Goal: Task Accomplishment & Management: Complete application form

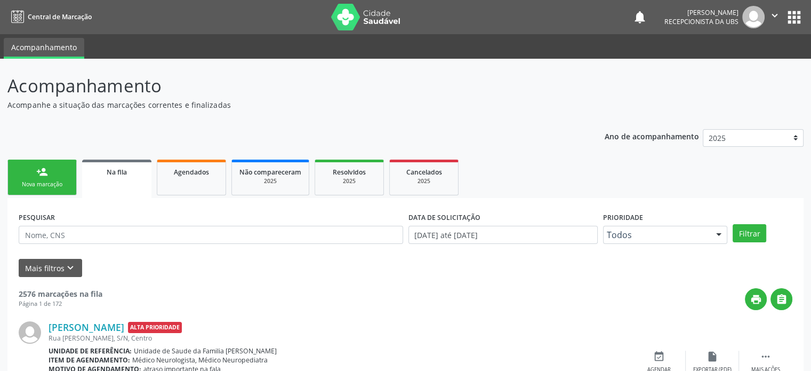
drag, startPoint x: 9, startPoint y: 85, endPoint x: 163, endPoint y: 83, distance: 154.7
click at [163, 83] on p "Acompanhamento" at bounding box center [285, 86] width 557 height 27
click at [209, 86] on p "Acompanhamento" at bounding box center [285, 86] width 557 height 27
click at [46, 169] on div "person_add" at bounding box center [42, 172] width 12 height 12
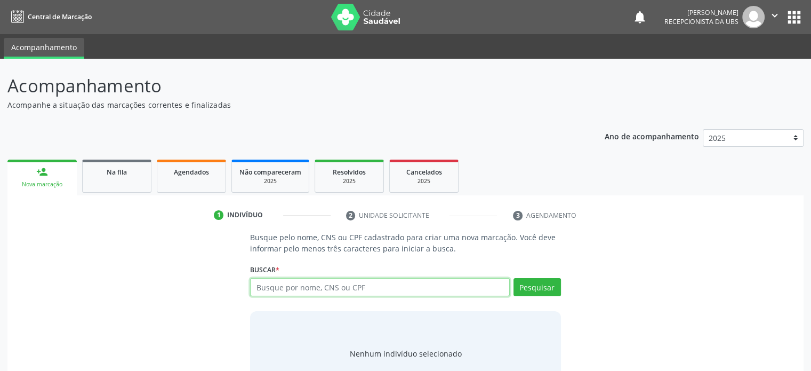
click at [337, 284] on input "text" at bounding box center [379, 287] width 259 height 18
type input "703608084992132"
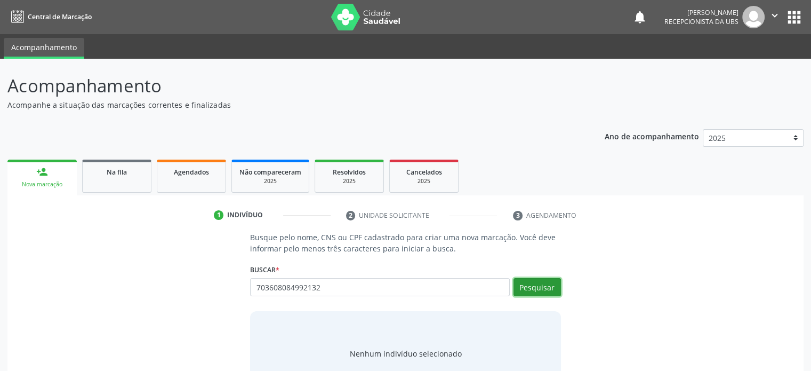
click at [544, 286] on button "Pesquisar" at bounding box center [537, 287] width 47 height 18
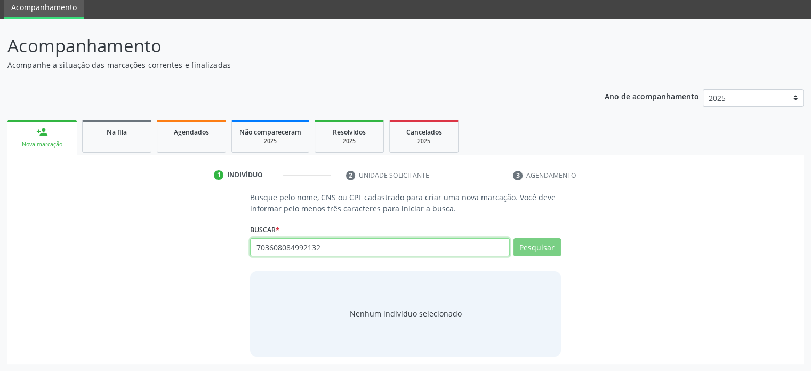
click at [331, 245] on input "703608084992132" at bounding box center [379, 247] width 259 height 18
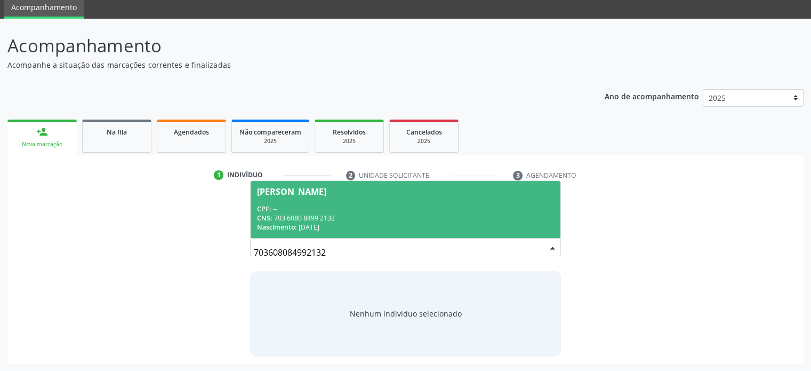
click at [373, 212] on div "CPF: --" at bounding box center [405, 208] width 297 height 9
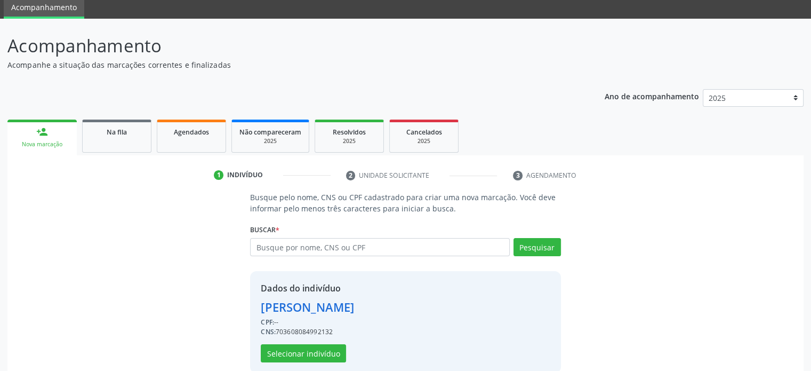
scroll to position [56, 0]
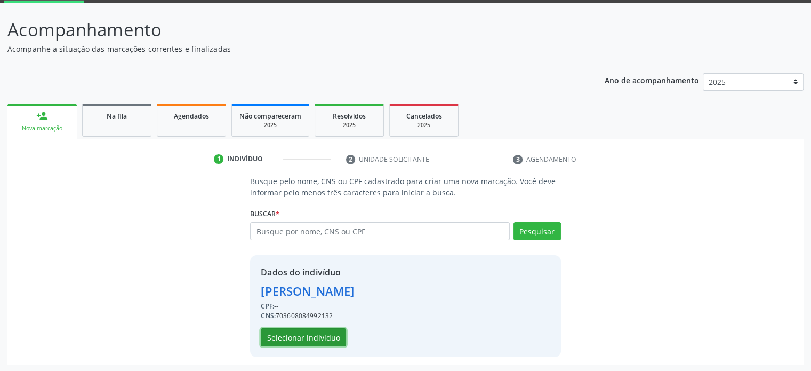
click at [305, 337] on button "Selecionar indivíduo" at bounding box center [303, 337] width 85 height 18
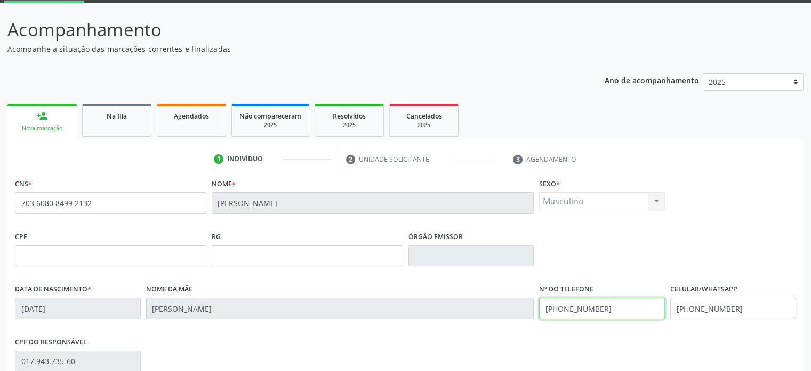
drag, startPoint x: 603, startPoint y: 308, endPoint x: 570, endPoint y: 307, distance: 33.1
click at [570, 307] on input "[PHONE_NUMBER]" at bounding box center [602, 308] width 126 height 21
type input "[PHONE_NUMBER]"
click at [624, 232] on div "CPF RG Órgão emissor" at bounding box center [405, 254] width 787 height 53
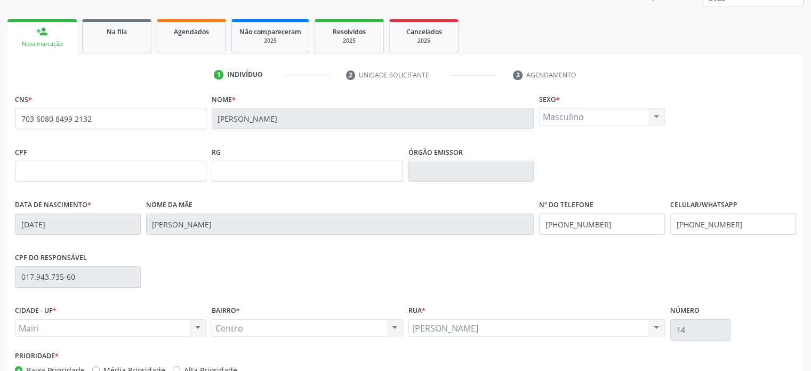
scroll to position [207, 0]
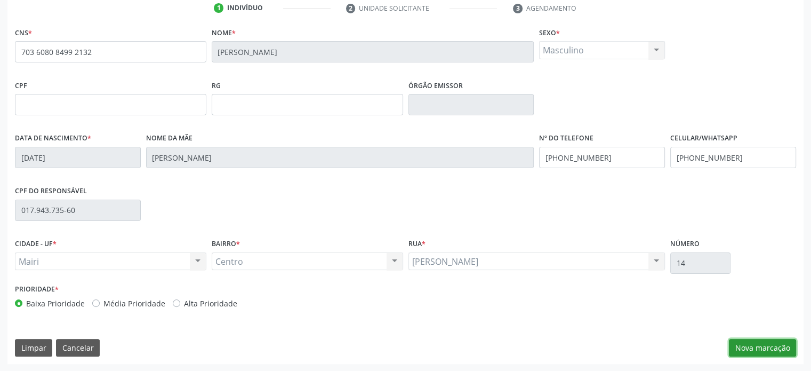
click at [764, 346] on button "Nova marcação" at bounding box center [762, 348] width 67 height 18
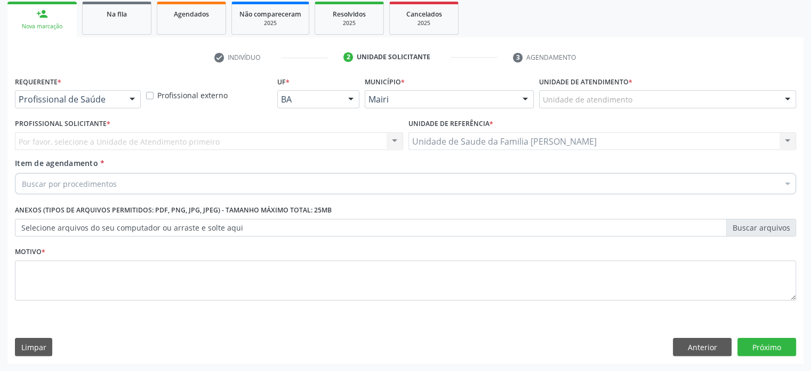
scroll to position [157, 0]
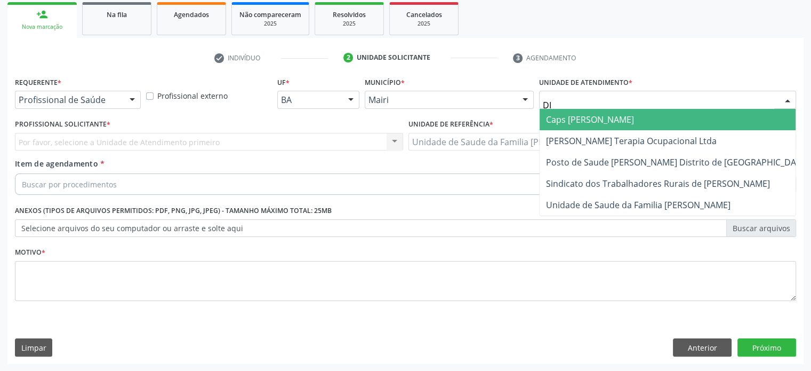
type input "DIL"
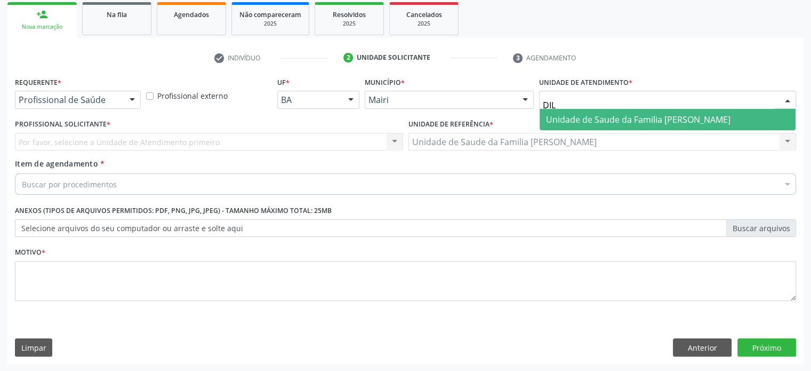
click at [612, 119] on span "Unidade de Saude da Familia [PERSON_NAME]" at bounding box center [638, 120] width 185 height 12
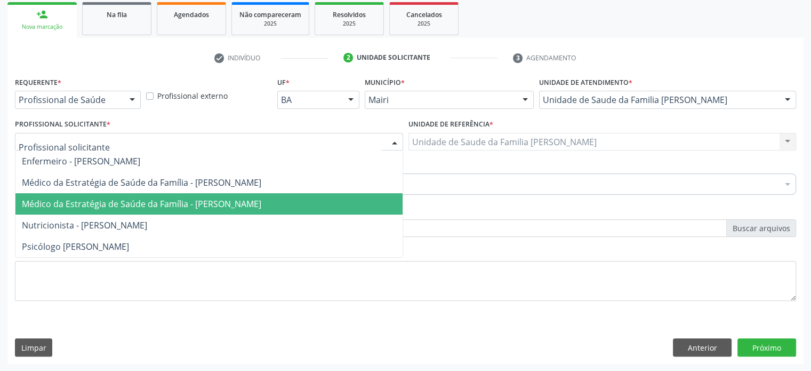
click at [116, 198] on span "Médico da Estratégia de Saúde da Família - [PERSON_NAME]" at bounding box center [142, 204] width 240 height 12
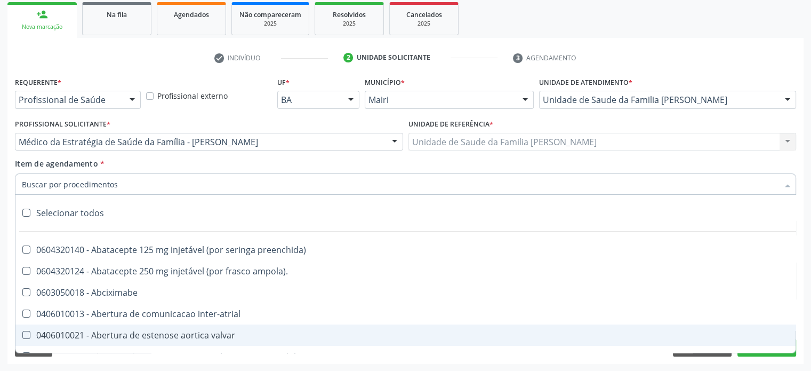
scroll to position [160, 0]
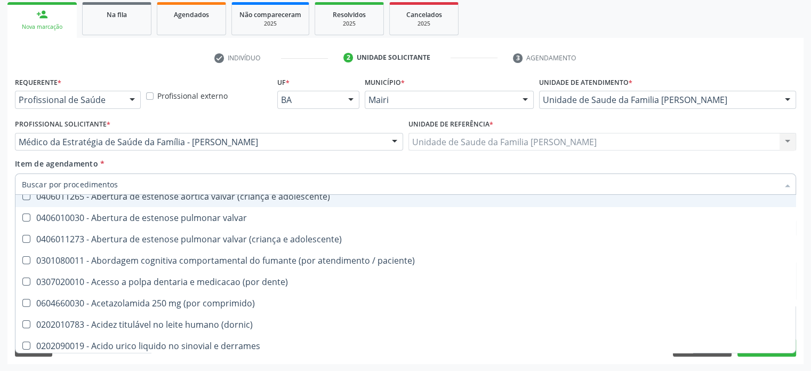
click at [687, 59] on ul "check Indivíduo 2 Unidade solicitante 3 Agendamento" at bounding box center [405, 58] width 796 height 18
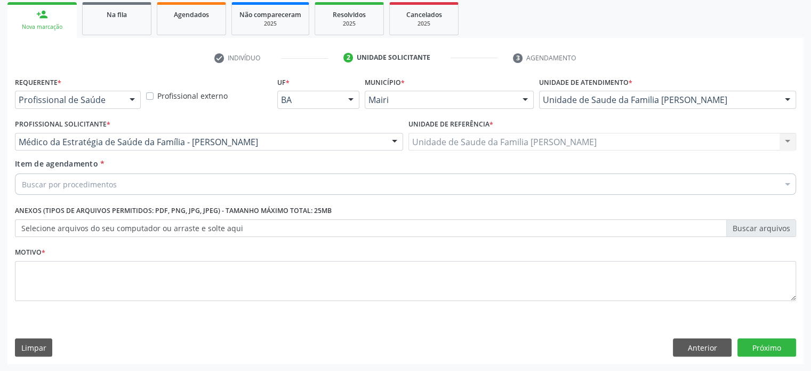
scroll to position [0, 0]
click at [706, 347] on button "Anterior" at bounding box center [702, 347] width 59 height 18
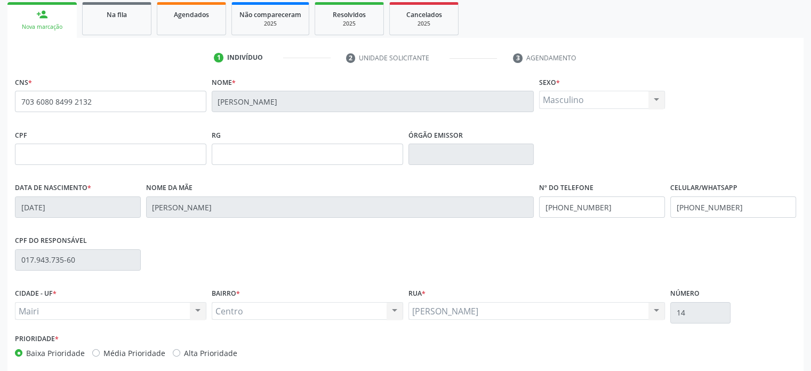
scroll to position [207, 0]
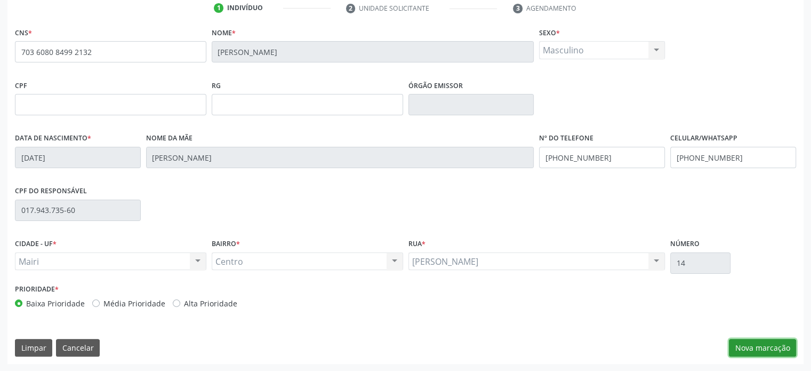
click at [780, 351] on button "Nova marcação" at bounding box center [762, 348] width 67 height 18
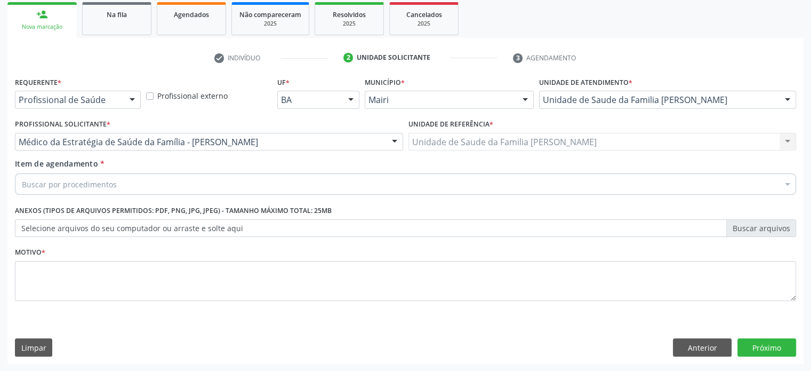
click at [126, 181] on div "Buscar por procedimentos" at bounding box center [406, 183] width 782 height 21
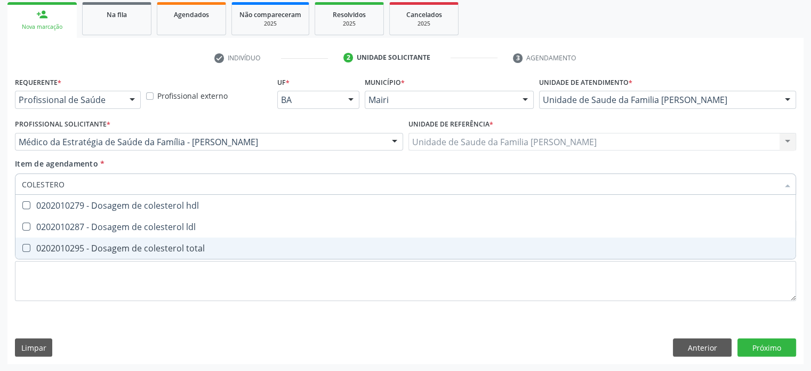
type input "COLESTEROL"
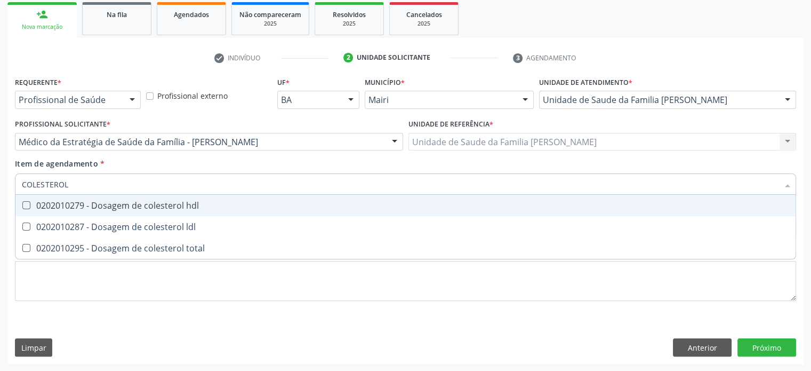
click at [122, 202] on div "0202010279 - Dosagem de colesterol hdl" at bounding box center [406, 205] width 768 height 9
checkbox hdl "true"
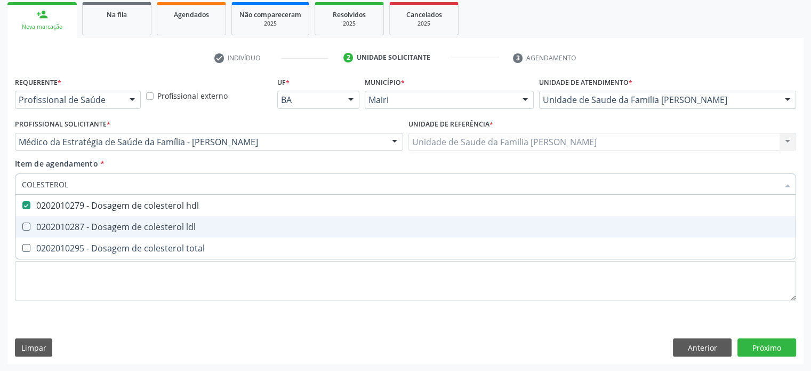
click at [116, 227] on div "0202010287 - Dosagem de colesterol ldl" at bounding box center [406, 226] width 768 height 9
checkbox ldl "true"
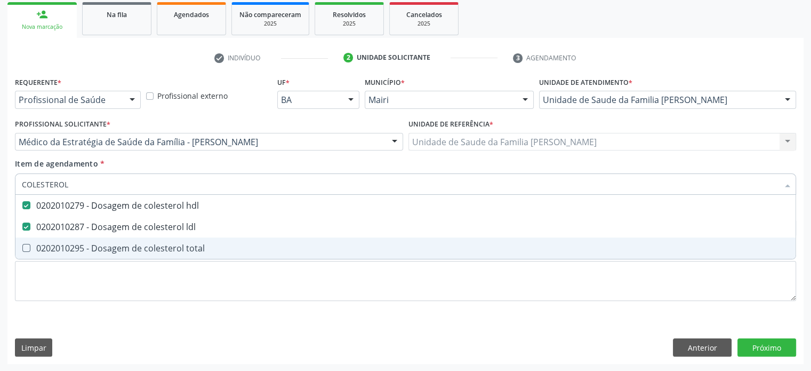
click at [109, 244] on div "0202010295 - Dosagem de colesterol total" at bounding box center [406, 248] width 768 height 9
checkbox total "true"
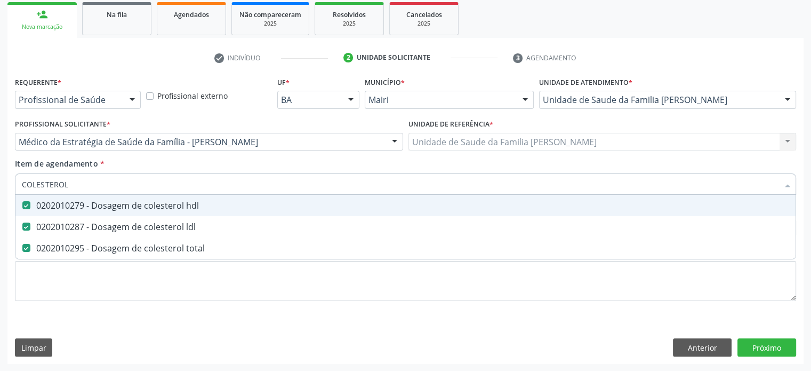
drag, startPoint x: 73, startPoint y: 180, endPoint x: 19, endPoint y: 182, distance: 54.5
click at [19, 182] on div "COLESTEROL" at bounding box center [406, 183] width 782 height 21
type input "C"
checkbox hdl "false"
checkbox ldl "false"
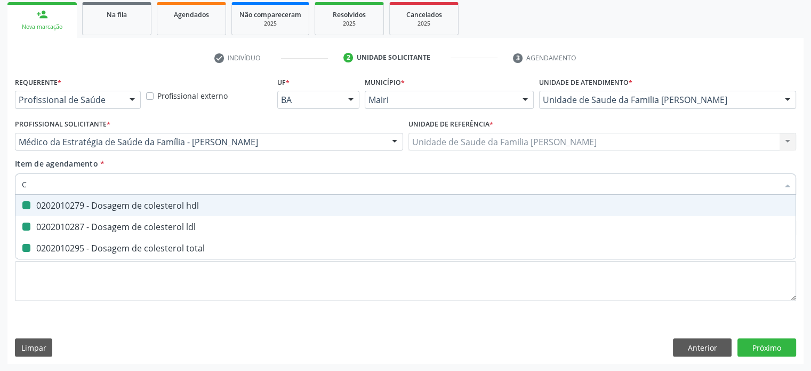
checkbox total "false"
type input "CREATININA"
click at [62, 205] on div "0202050025 - Clearance de creatinina" at bounding box center [406, 205] width 768 height 9
checkbox creatinina "true"
drag, startPoint x: 81, startPoint y: 184, endPoint x: 5, endPoint y: 182, distance: 76.3
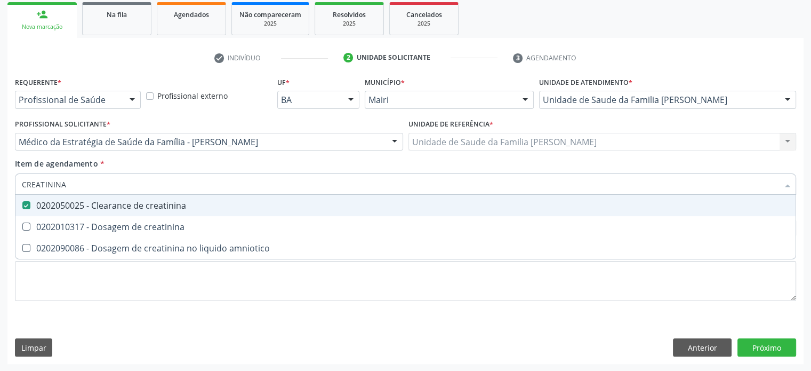
click at [5, 182] on div "Acompanhamento Acompanhe a situação das marcações correntes e finalizadas Relat…" at bounding box center [405, 136] width 811 height 470
type input "0"
checkbox creatinina "false"
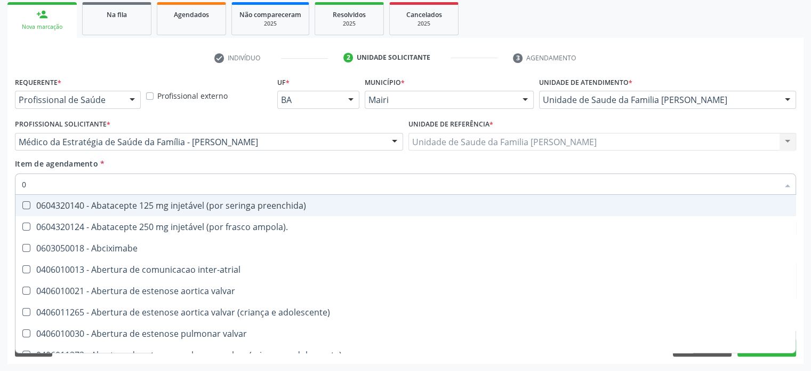
type input "02"
checkbox regulado "true"
checkbox escrotal "true"
checkbox captacao "true"
checkbox estimulo "true"
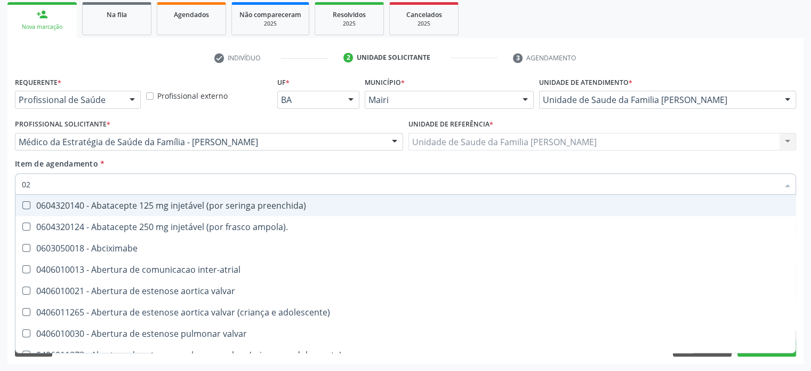
checkbox creatinina "false"
type input "020"
checkbox medicamentos "true"
checkbox creatinina "false"
checkbox herpesvirus "true"
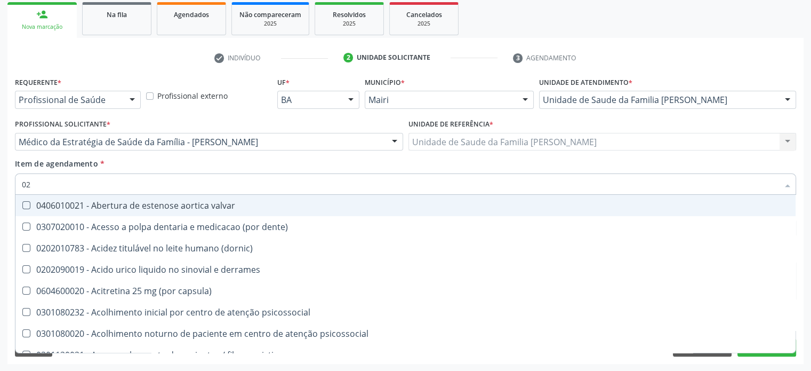
checkbox agua "true"
checkbox alimentos "true"
checkbox hdl "false"
checkbox ldl "false"
checkbox total "false"
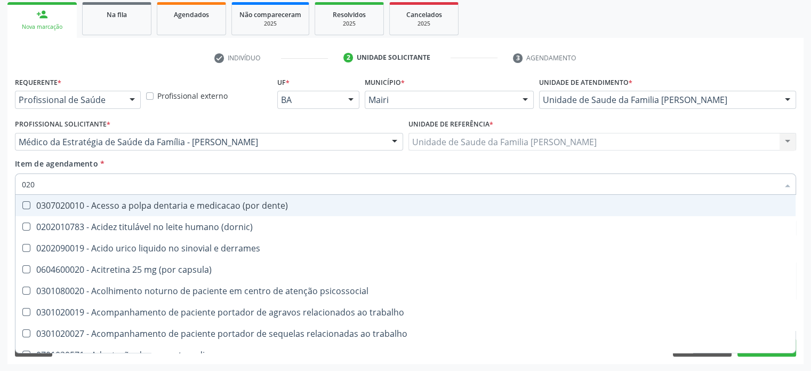
type input "0202"
checkbox superiores "true"
checkbox puncao "true"
checkbox linfatico "true"
checkbox ocular "true"
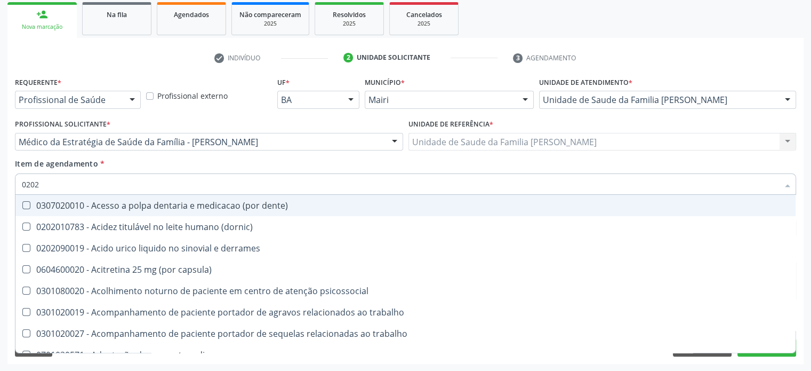
checkbox creatinina "false"
checkbox hdl "false"
checkbox ldl "false"
checkbox total "false"
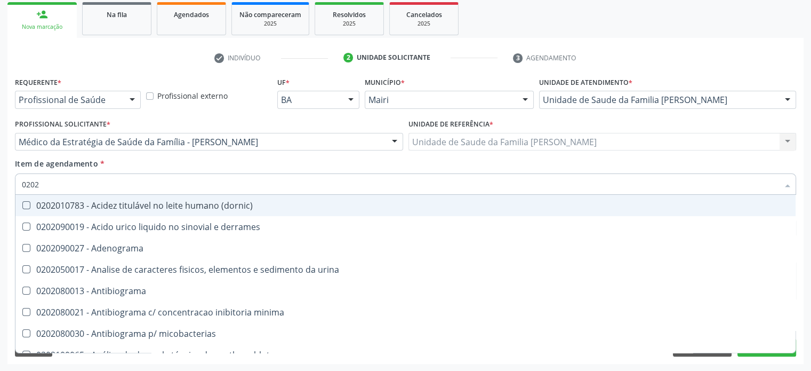
type input "02020"
checkbox herpesvirus "true"
checkbox creatinina "false"
checkbox cadmio "true"
checkbox calcio "true"
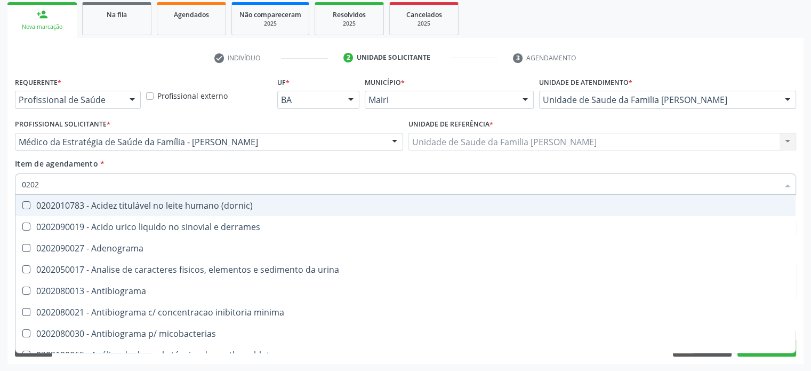
checkbox ionizavel "true"
checkbox hdl "false"
checkbox ldl "false"
checkbox total "false"
type input "020201"
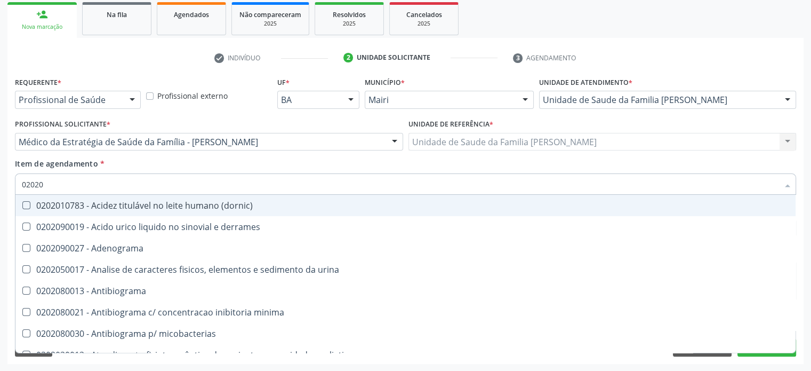
checkbox creatinina "false"
checkbox \(qualitativo\) "true"
checkbox molecular "true"
checkbox htlv-1 "true"
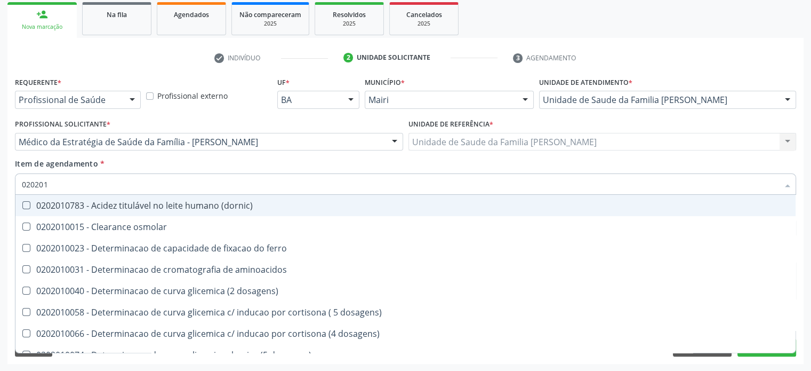
type input "0202010"
checkbox fracoes "true"
checkbox calcio "true"
checkbox ionizavel "true"
checkbox hdl "false"
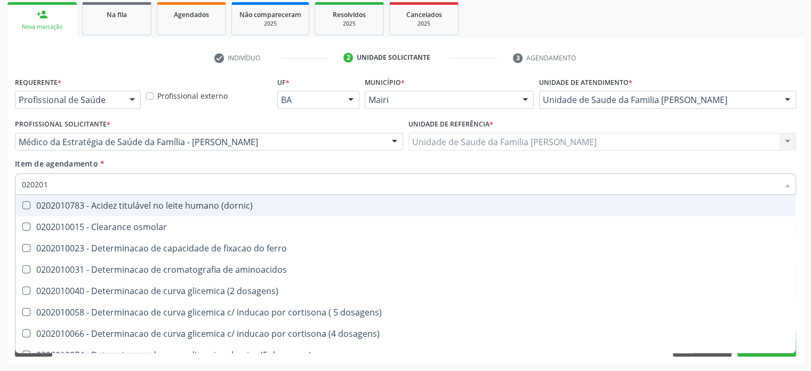
checkbox ldl "false"
checkbox total "false"
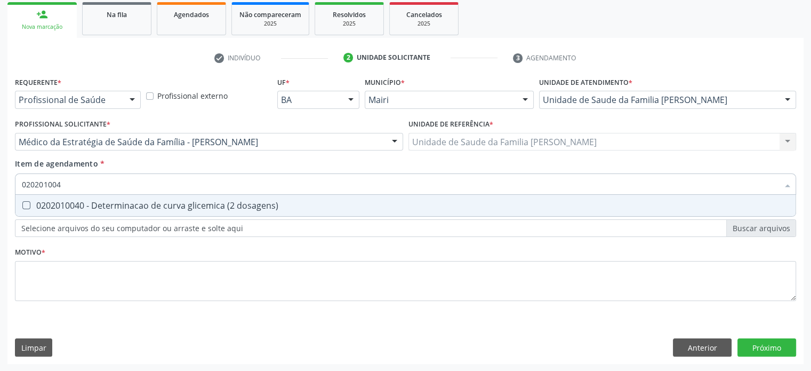
type input "0202010040"
click at [62, 204] on div "0202010040 - Determinacao de curva glicemica (2 dosagens)" at bounding box center [406, 205] width 768 height 9
checkbox dosagens\) "true"
type input "02020100"
checkbox dosagens\) "false"
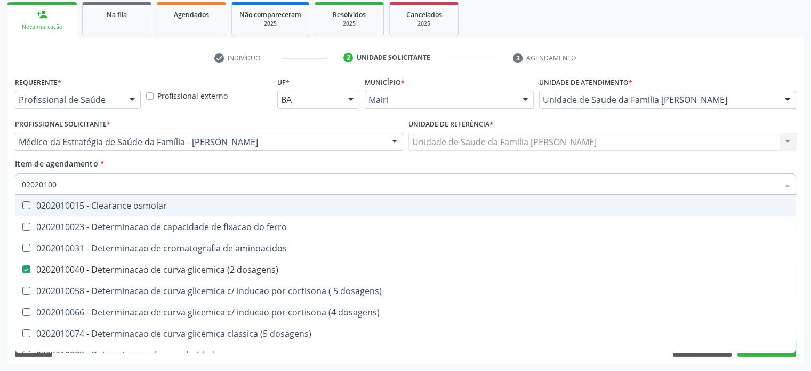
type input "0202010"
checkbox dosagens\) "false"
checkbox dosagens\) "true"
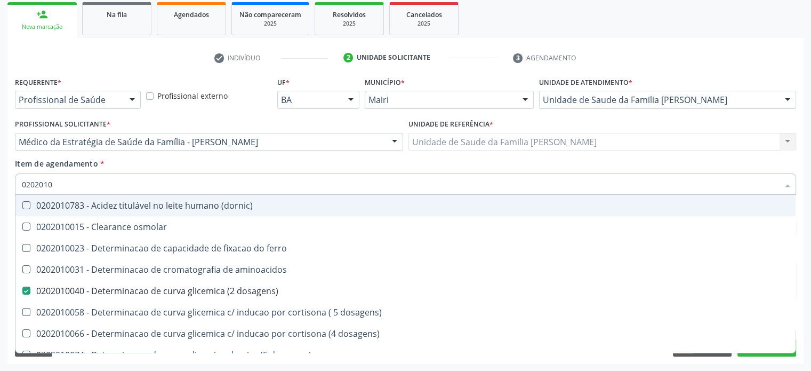
type input "02020106"
checkbox dosagens\) "false"
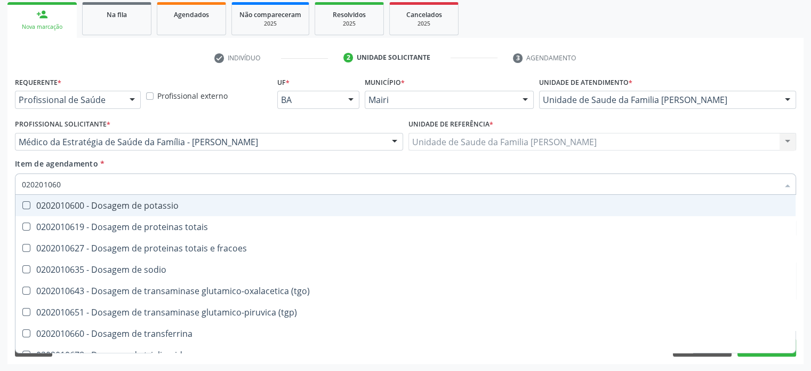
type input "0202010600"
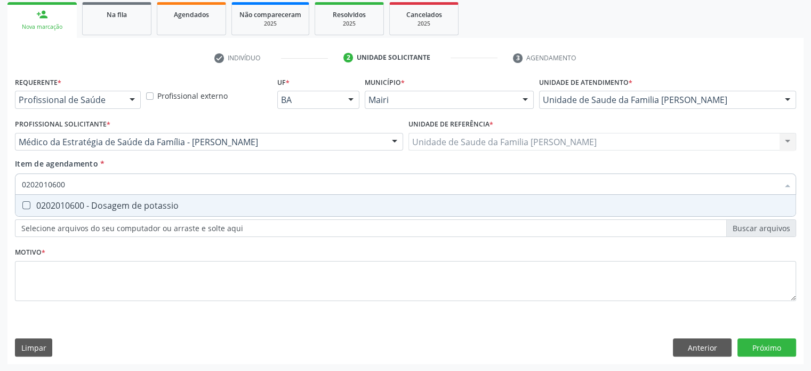
click at [62, 204] on div "0202010600 - Dosagem de potassio" at bounding box center [406, 205] width 768 height 9
checkbox potassio "true"
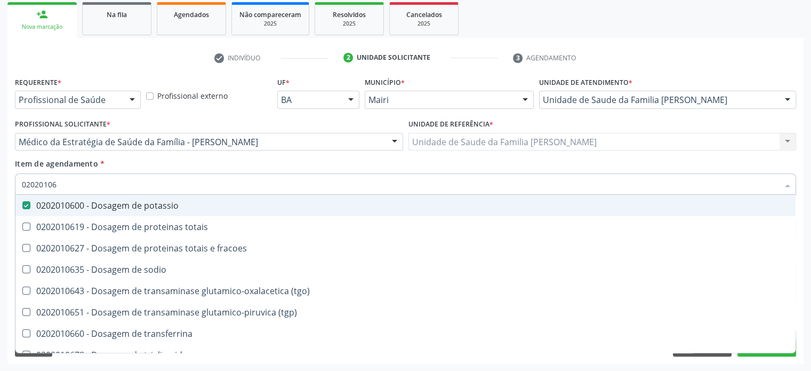
type input "020201067"
checkbox potassio "false"
type input "0202010678"
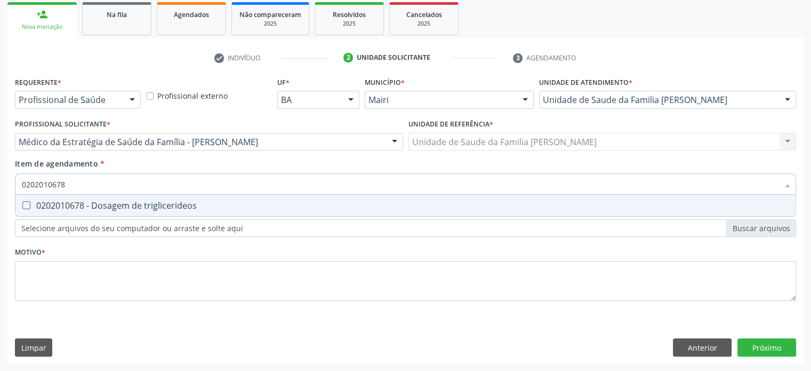
click at [62, 204] on div "0202010678 - Dosagem de triglicerideos" at bounding box center [406, 205] width 768 height 9
checkbox triglicerideos "true"
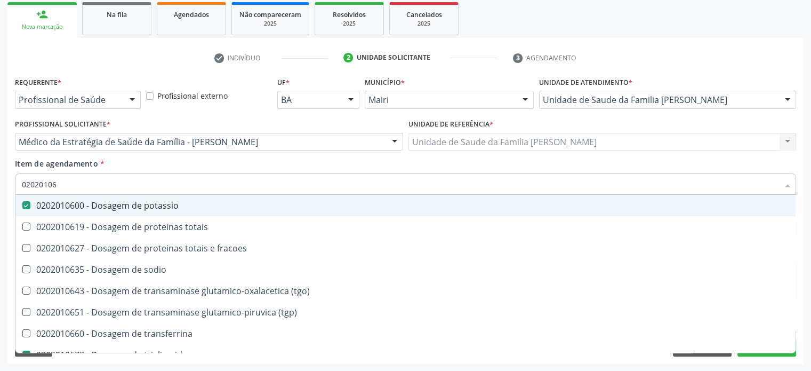
type input "0202010"
checkbox potassio "false"
checkbox \(tgo\) "true"
checkbox triglicerideos "false"
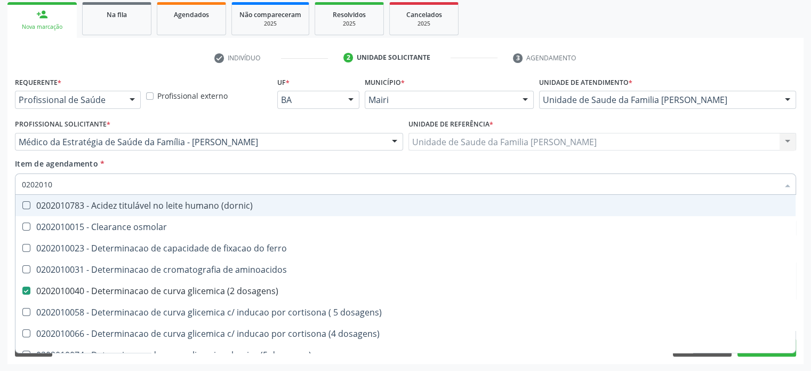
type input "020201"
checkbox hdl "false"
checkbox ldl "false"
checkbox total "false"
checkbox alfa-hidroxibutirica "true"
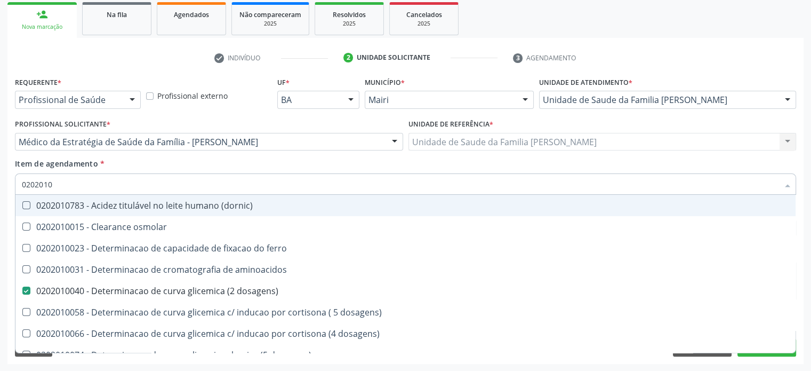
checkbox glutamica "true"
checkbox latica "true"
checkbox potassio "false"
checkbox triglicerideos "false"
checkbox ureia "true"
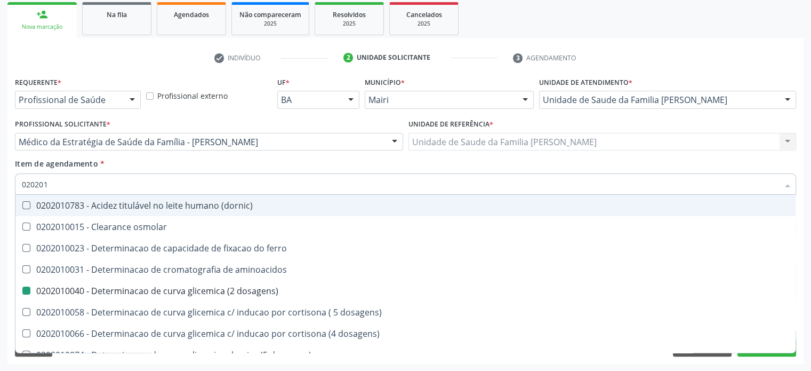
type input "02020"
checkbox dosagens\) "false"
checkbox acetona "true"
checkbox hdl "false"
checkbox ldl "false"
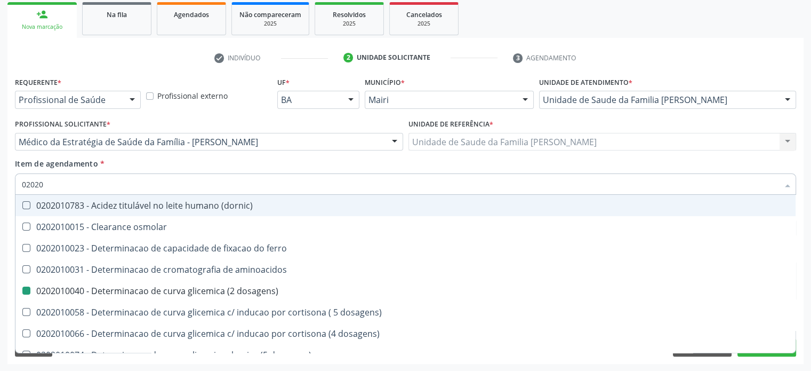
checkbox total "false"
checkbox alfa-hidroxibutirica "true"
checkbox potassio "false"
checkbox triglicerideos "false"
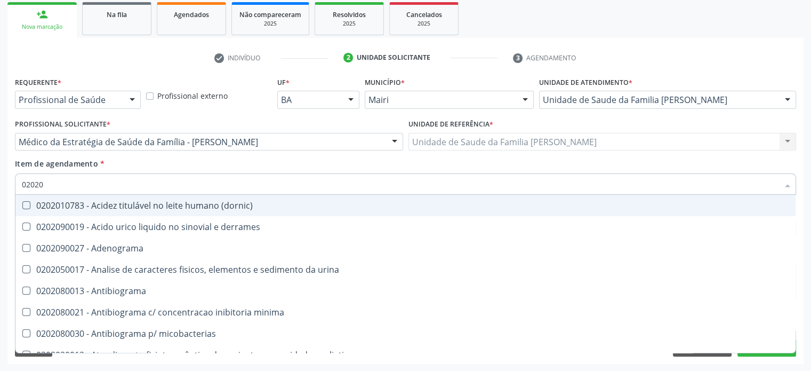
type input "020205"
checkbox derrames "true"
checkbox creatinina "false"
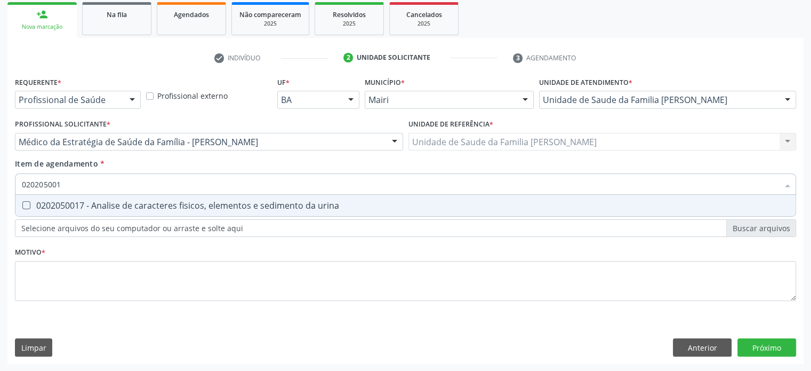
type input "0202050017"
click at [62, 204] on div "0202050017 - Analise de caracteres fisicos, elementos e sedimento da urina" at bounding box center [406, 205] width 768 height 9
checkbox urina "true"
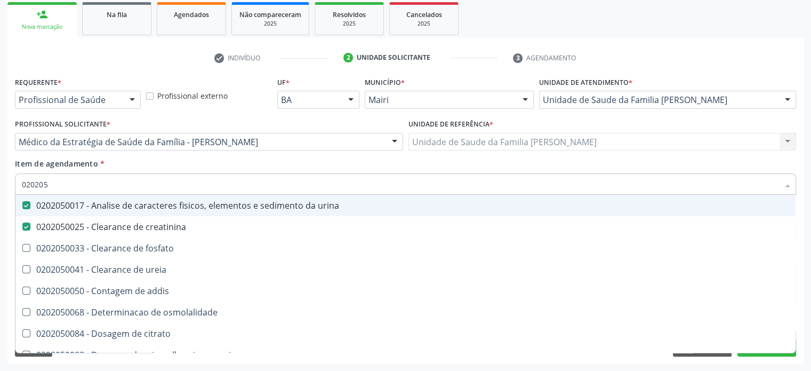
type input "02020"
checkbox urina "false"
checkbox creatinina "false"
checkbox ureia "true"
checkbox lambda "true"
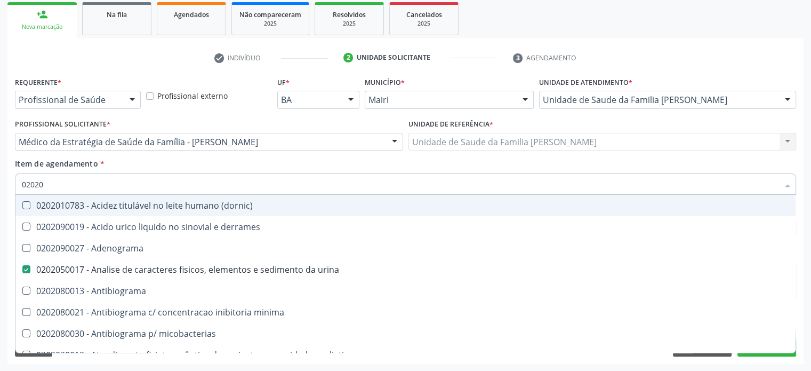
type input "020201"
checkbox urina "false"
checkbox Antibiograma "true"
checkbox creatinina "false"
checkbox \(qualitativo\) "true"
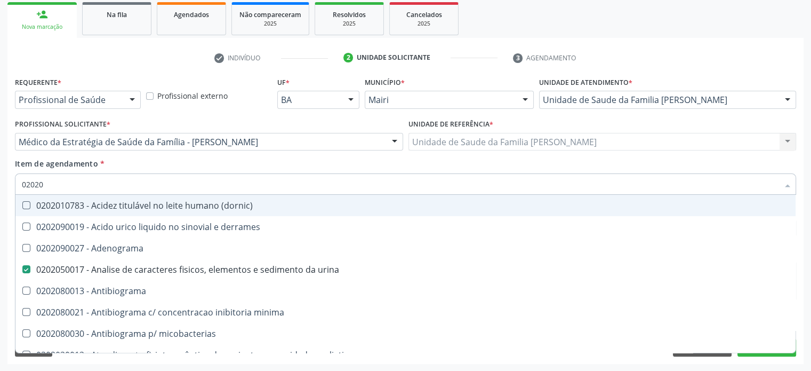
checkbox molecular "true"
checkbox htlv-1 "true"
checkbox dosagens\) "false"
checkbox d "true"
checkbox mandelico "true"
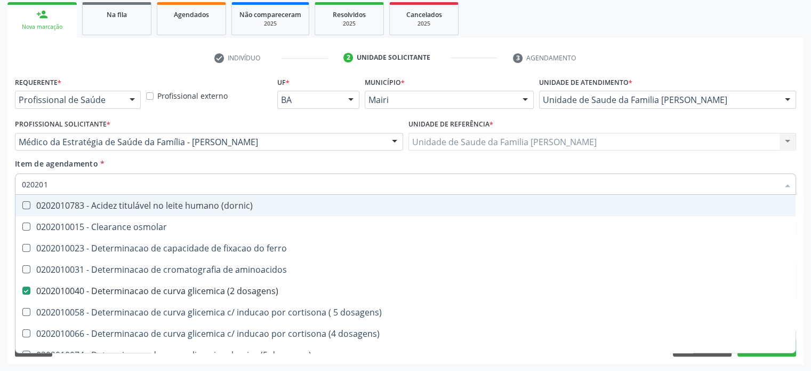
type input "0202010"
checkbox fracoes "true"
checkbox calcio "true"
checkbox ionizavel "true"
checkbox hdl "false"
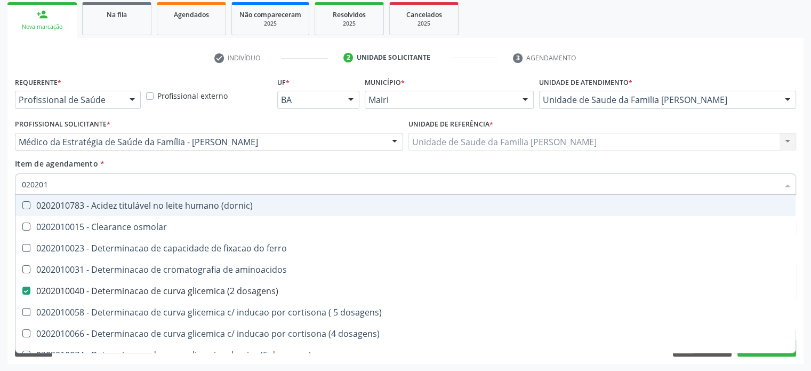
checkbox ldl "false"
checkbox total "false"
checkbox hidroxiprolina "true"
checkbox piruvato "true"
checkbox potassio "false"
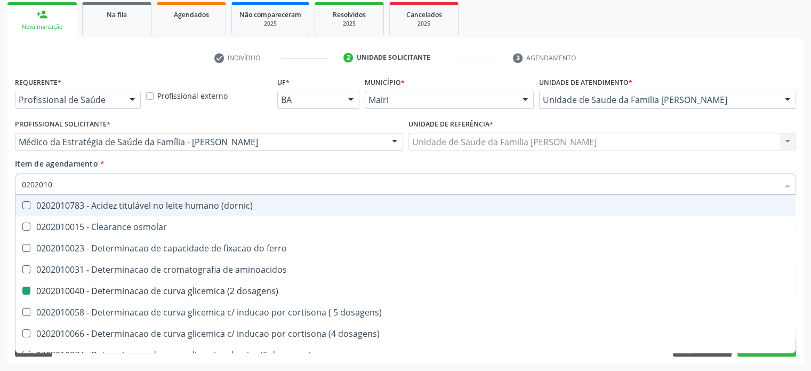
type input "02020104"
checkbox dosagens\) "false"
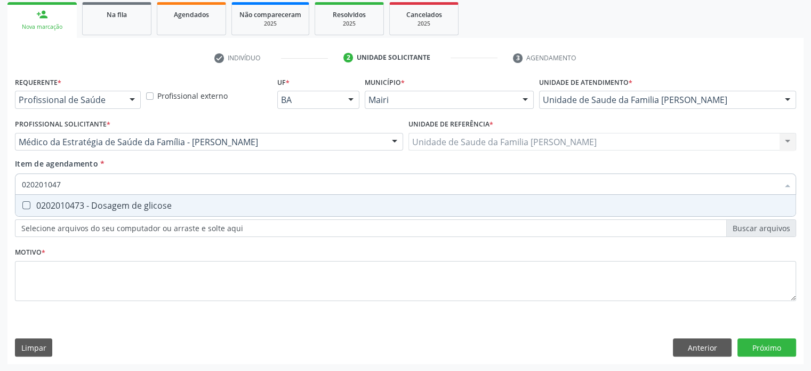
type input "0202010473"
click at [62, 204] on div "0202010473 - Dosagem de glicose" at bounding box center [406, 205] width 768 height 9
checkbox glicose "true"
type input "02020104"
checkbox glicose "false"
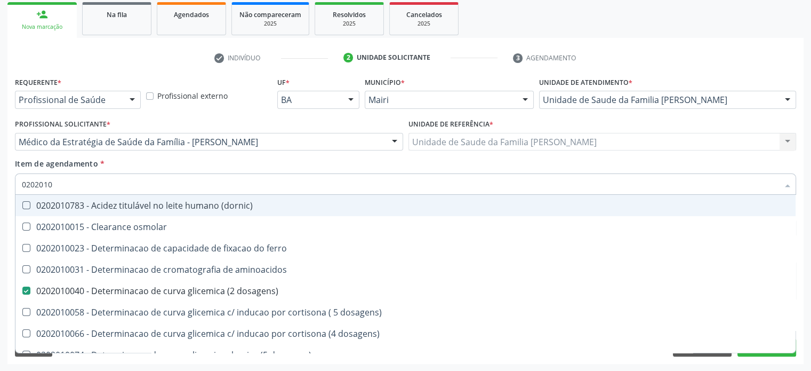
type input "02020102"
checkbox dosagens\) "false"
checkbox dosagens\) "true"
checkbox osmolaridade "true"
checkbox ivy "true"
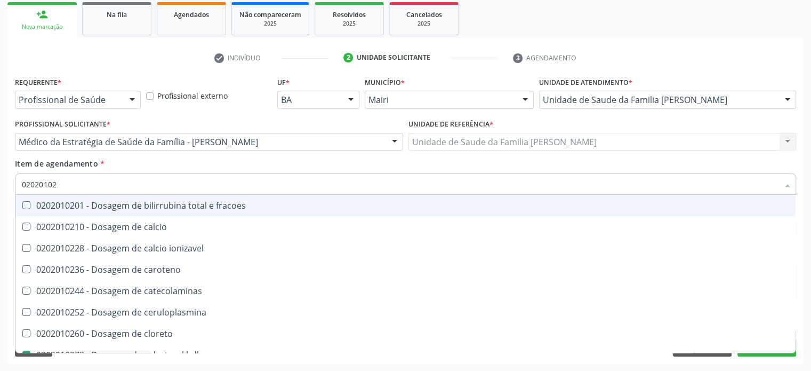
type input "020201027"
checkbox fracoes "true"
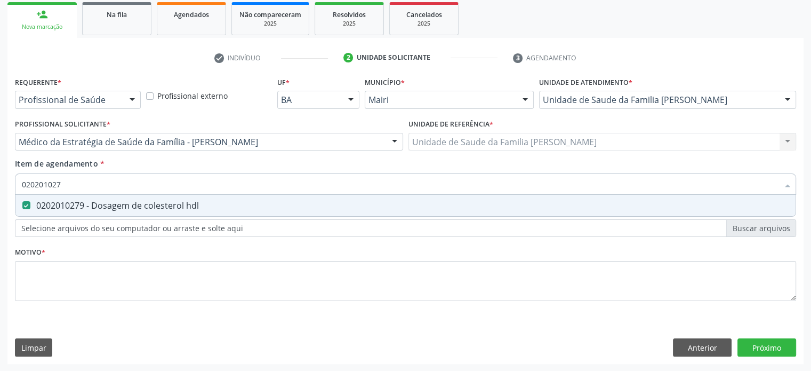
type input "0202010279"
click at [62, 204] on div "0202010279 - Dosagem de colesterol hdl" at bounding box center [406, 205] width 768 height 9
checkbox hdl "true"
type input "02020102"
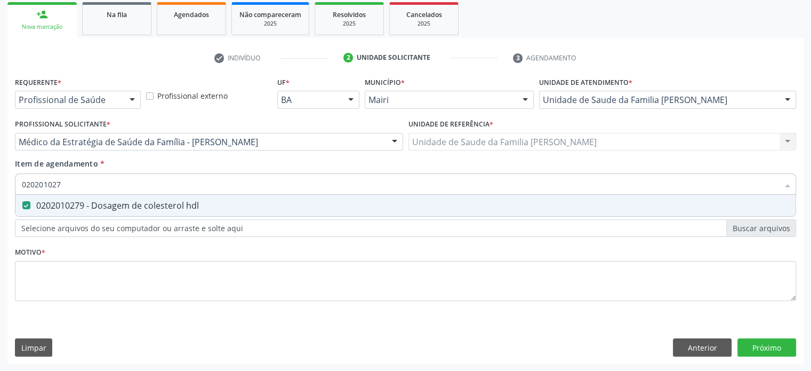
checkbox hdl "false"
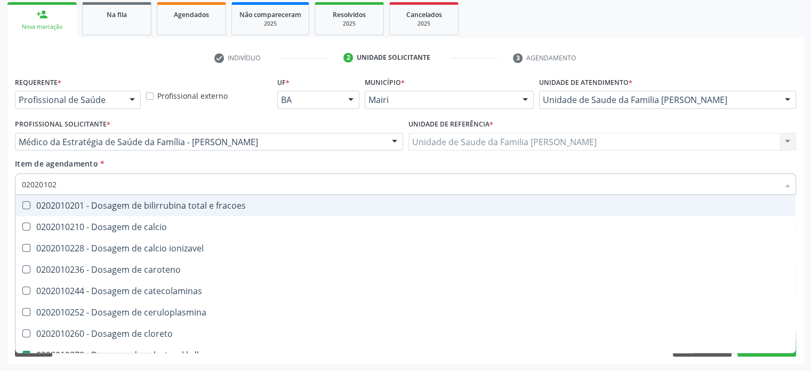
type input "0202010"
checkbox catecolaminas "true"
checkbox hdl "false"
checkbox ldl "false"
checkbox total "false"
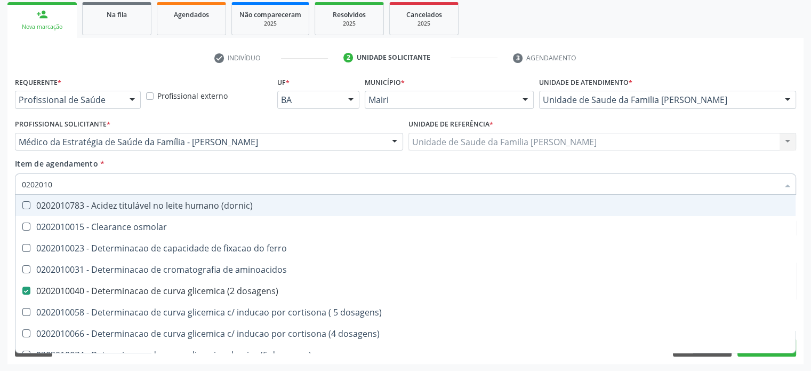
type input "02020105"
checkbox dosagens\) "false"
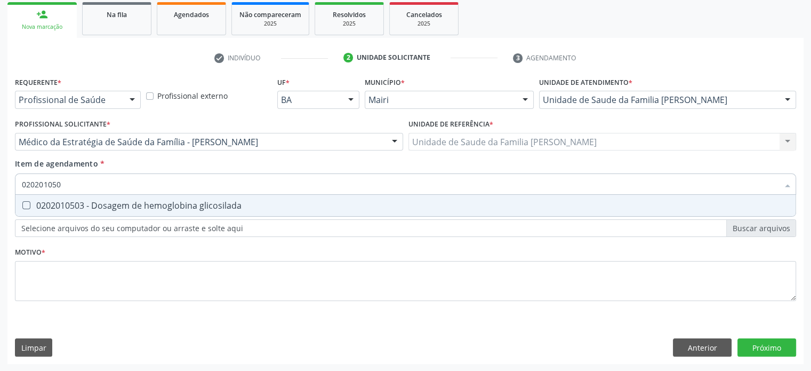
type input "0202010503"
click at [62, 204] on div "0202010503 - Dosagem de hemoglobina glicosilada" at bounding box center [406, 205] width 768 height 9
checkbox glicosilada "true"
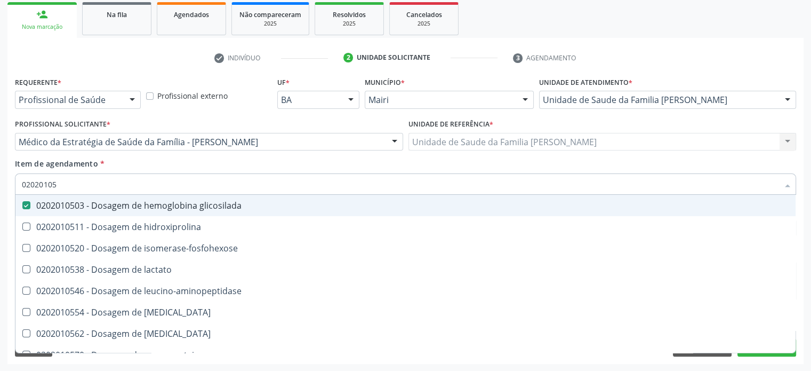
type input "0202010"
checkbox glicosilada "false"
checkbox leucino-aminopeptidase "true"
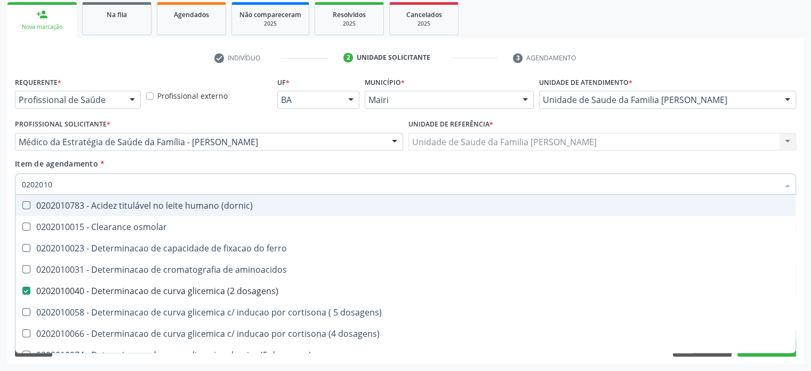
type input "02020102"
checkbox dosagens\) "false"
checkbox dosagens\) "true"
checkbox osmolaridade "true"
checkbox ivy "true"
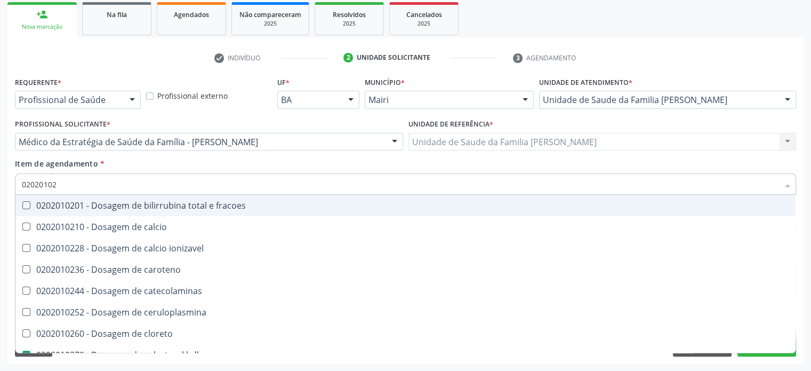
type input "020201028"
checkbox fracoes "true"
type input "0202010287"
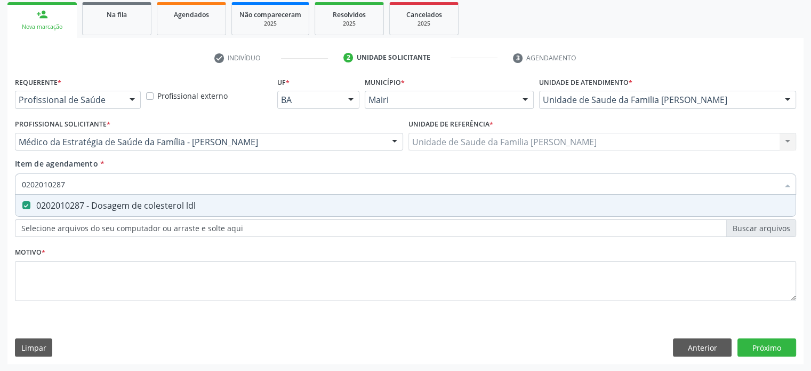
click at [62, 204] on div "0202010287 - Dosagem de colesterol ldl" at bounding box center [406, 205] width 768 height 9
checkbox ldl "true"
type input "02020102"
checkbox ldl "false"
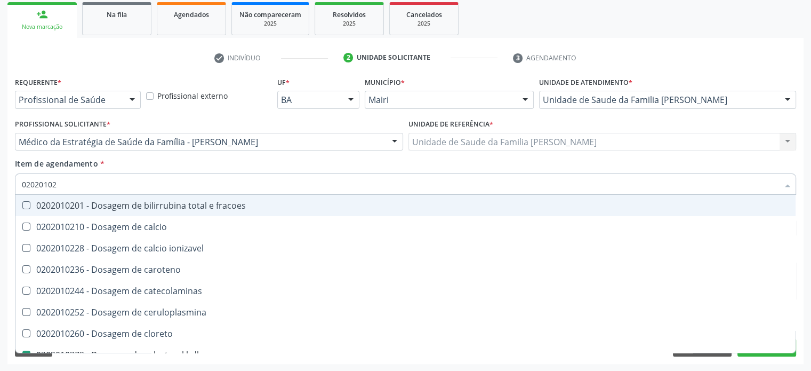
type input "0202010"
checkbox catecolaminas "true"
checkbox hdl "false"
checkbox ldl "false"
checkbox total "false"
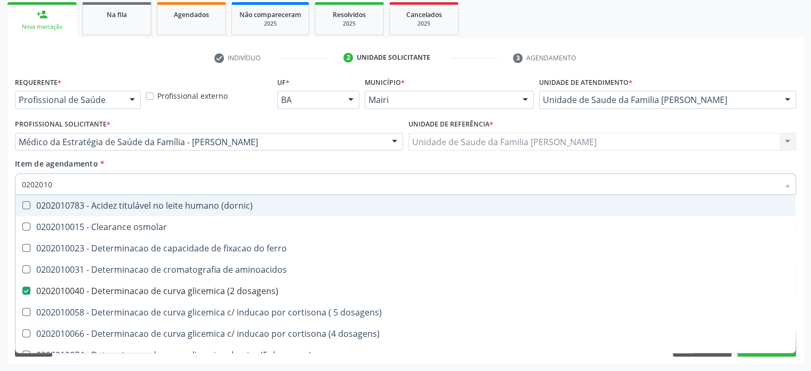
type input "020201"
checkbox hdl "false"
checkbox ldl "false"
checkbox total "false"
checkbox alfa-hidroxibutirica "true"
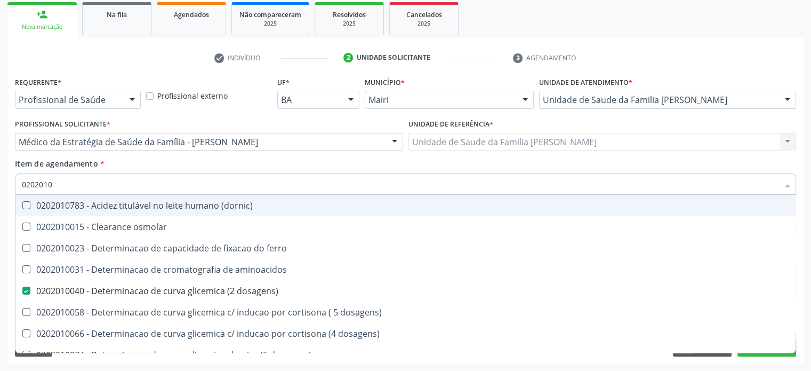
checkbox glutamica "true"
checkbox latica "true"
checkbox glicose "false"
checkbox glicosilada "false"
checkbox magnesio "true"
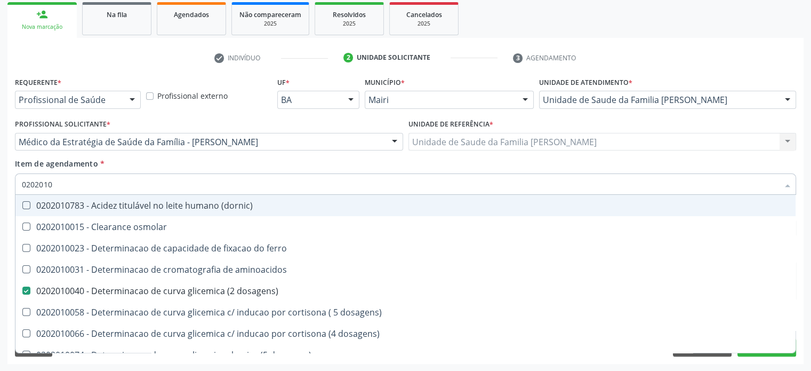
checkbox porfirinas "true"
checkbox potassio "false"
checkbox triglicerideos "false"
checkbox ureia "true"
type input "02020"
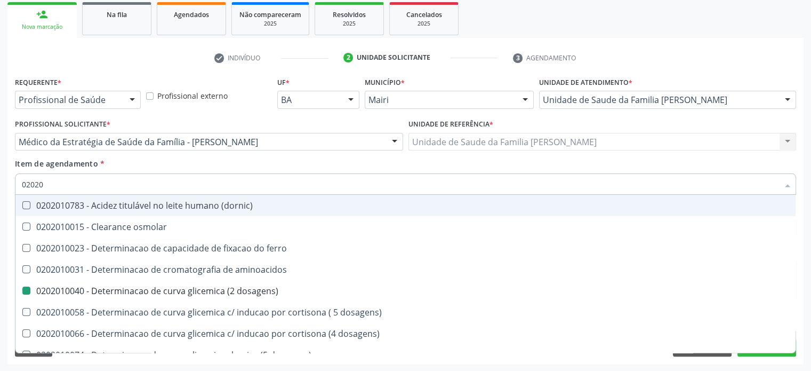
checkbox aminoacidos "true"
checkbox dosagens\) "false"
checkbox acetona "true"
checkbox hdl "false"
checkbox ldl "false"
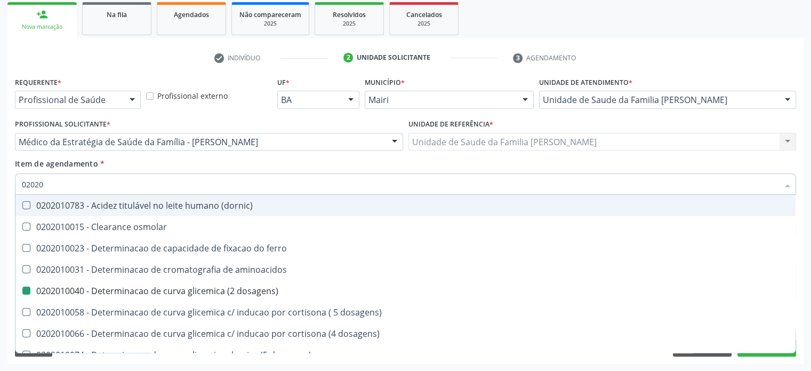
checkbox total "false"
checkbox alfa-hidroxibutirica "true"
checkbox glicose "false"
checkbox glicosilada "false"
checkbox potassio "false"
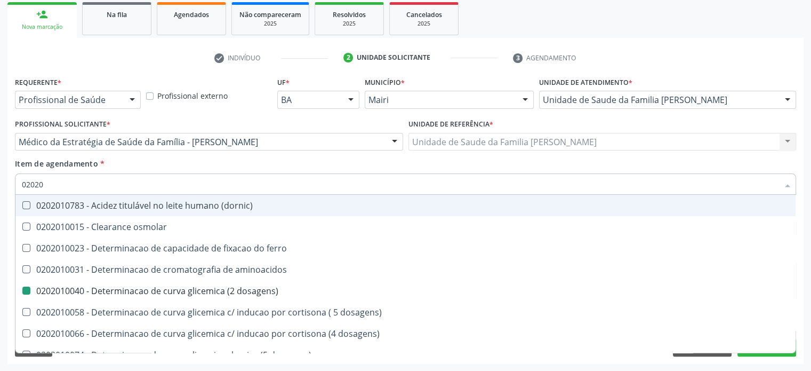
checkbox triglicerideos "false"
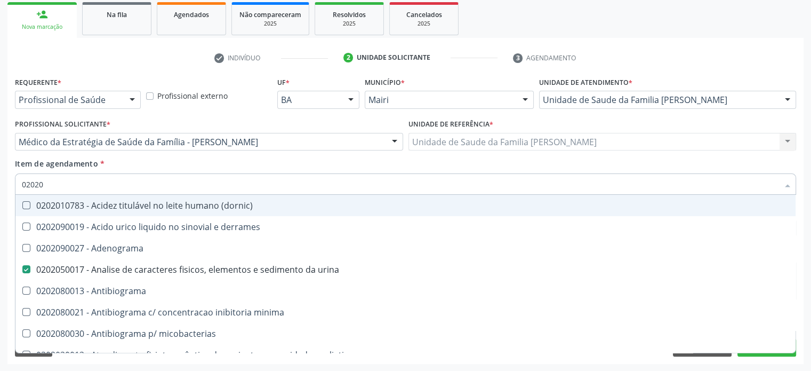
type input "020202"
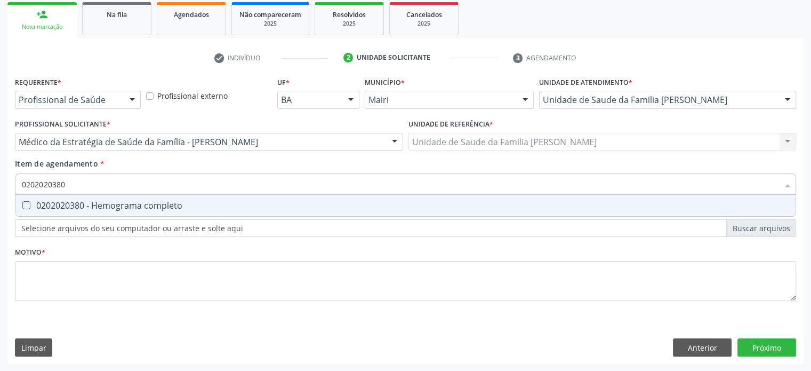
click at [62, 204] on div "0202020380 - Hemograma completo" at bounding box center [406, 205] width 768 height 9
click at [62, 204] on div "0202010651 - Dosagem de transaminase glutamico-piruvica (tgp)" at bounding box center [406, 205] width 768 height 9
click at [62, 204] on div "0202010643 - Dosagem de transaminase glutamico-oxalacetica (tgo)" at bounding box center [406, 205] width 768 height 9
click at [62, 204] on div "0202010708 - Dosagem de vitamina b12" at bounding box center [406, 205] width 768 height 9
click at [62, 204] on div "0202010767 - Dosagem de 25 hidroxivitamina d" at bounding box center [406, 205] width 768 height 9
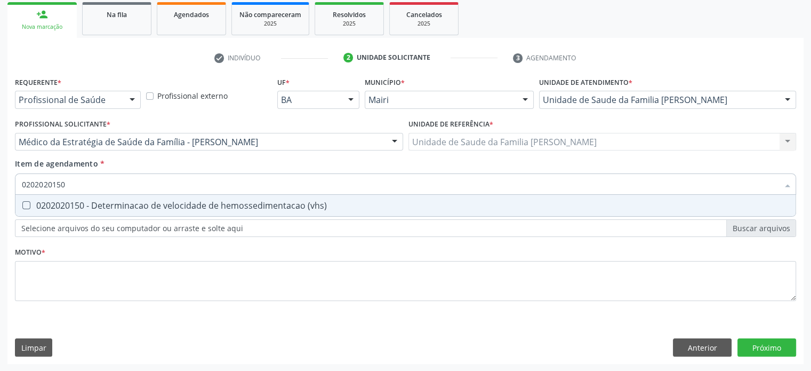
click at [62, 204] on div "0202020150 - Determinacao de velocidade de hemossedimentacao (vhs)" at bounding box center [406, 205] width 768 height 9
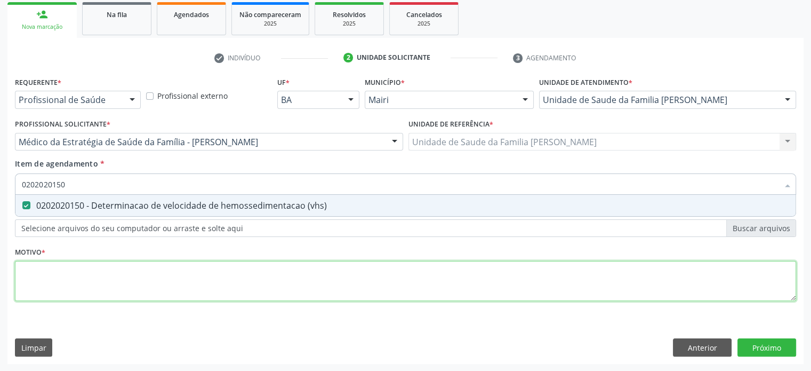
click at [38, 276] on div "Requerente * Profissional de Saúde Profissional de Saúde Paciente Nenhum result…" at bounding box center [406, 195] width 782 height 242
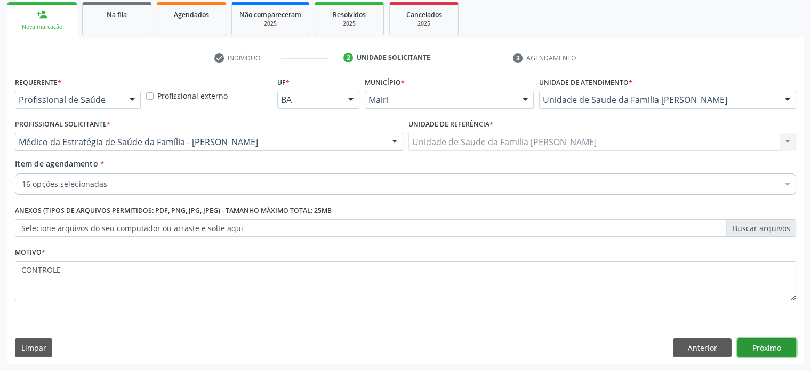
click at [775, 349] on button "Próximo" at bounding box center [767, 347] width 59 height 18
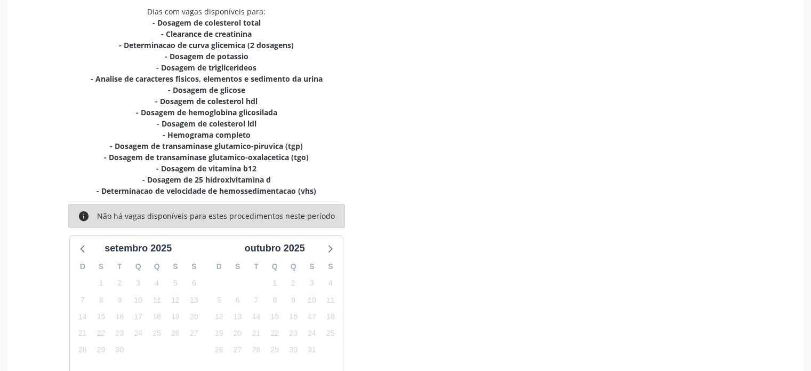
scroll to position [292, 0]
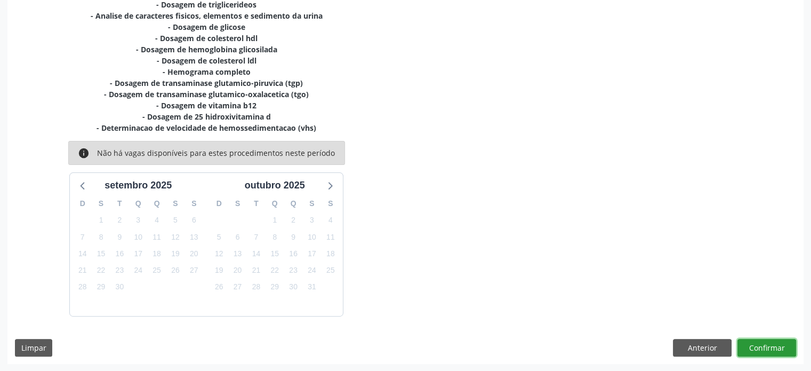
click at [775, 348] on button "Confirmar" at bounding box center [767, 348] width 59 height 18
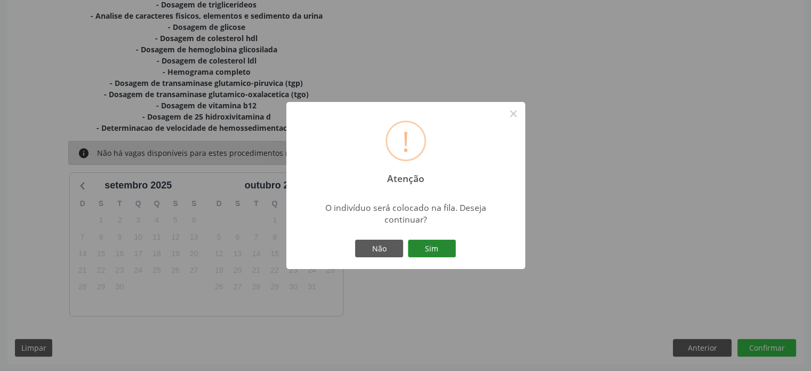
click at [435, 248] on button "Sim" at bounding box center [432, 249] width 48 height 18
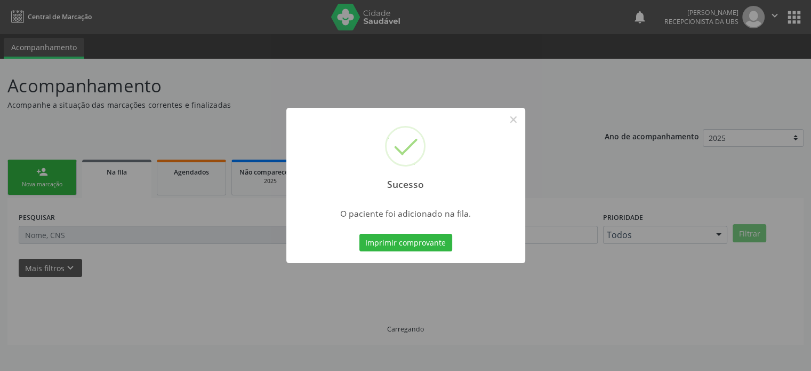
scroll to position [0, 0]
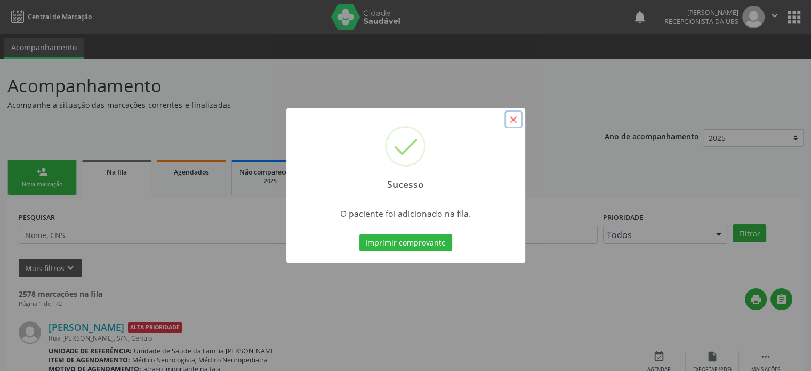
click at [514, 113] on button "×" at bounding box center [514, 119] width 18 height 18
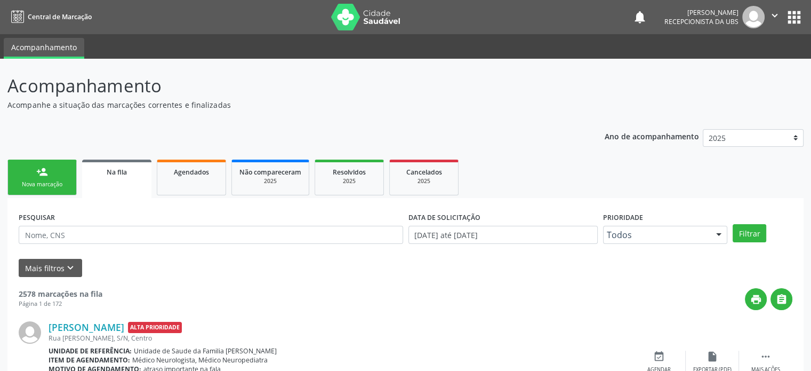
click at [45, 174] on div "person_add" at bounding box center [42, 172] width 12 height 12
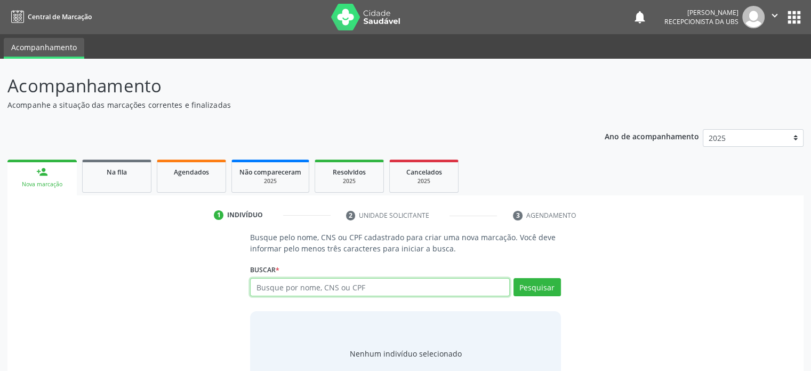
click at [459, 284] on input "text" at bounding box center [379, 287] width 259 height 18
